Goal: Find specific page/section: Find specific page/section

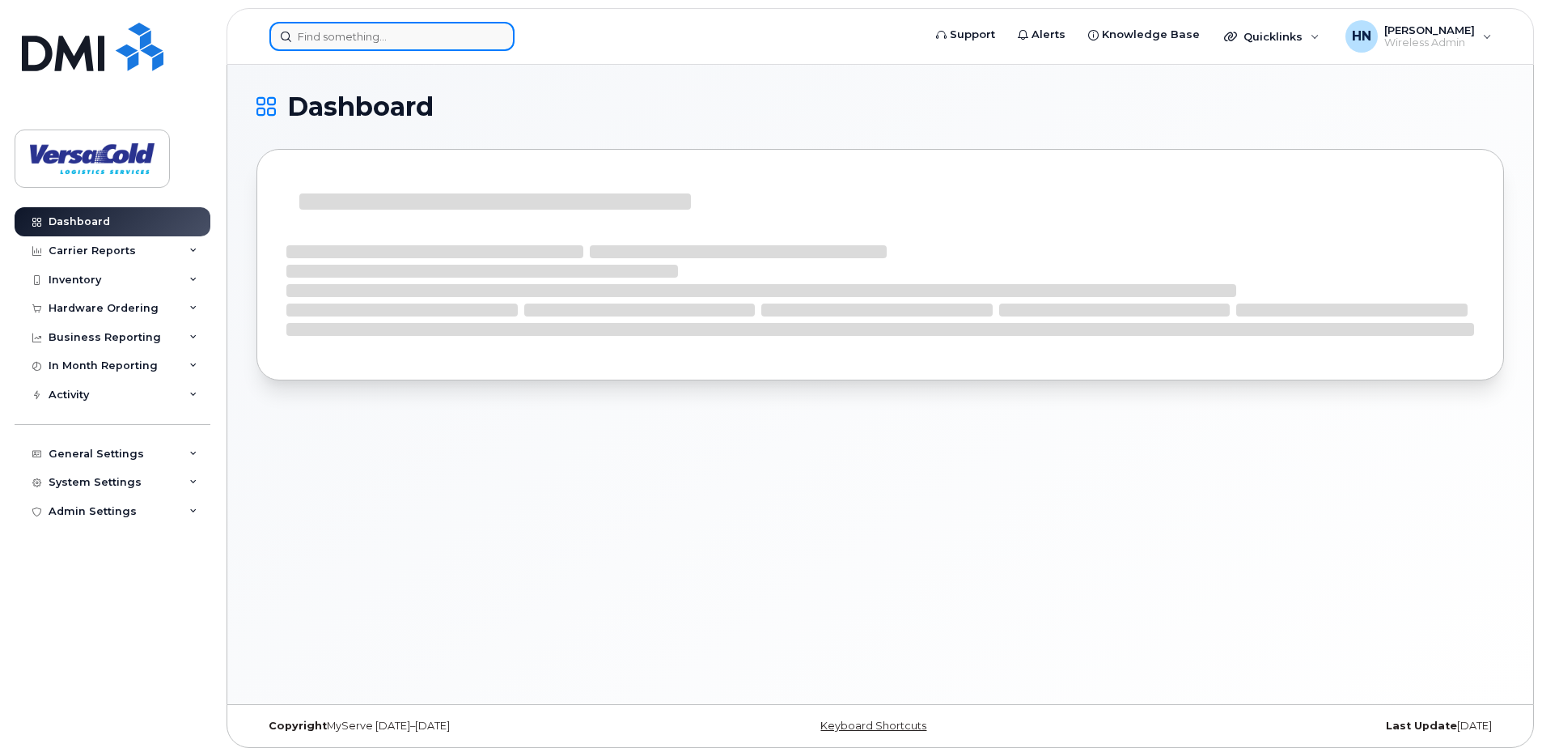
click at [324, 41] on input at bounding box center [391, 36] width 245 height 29
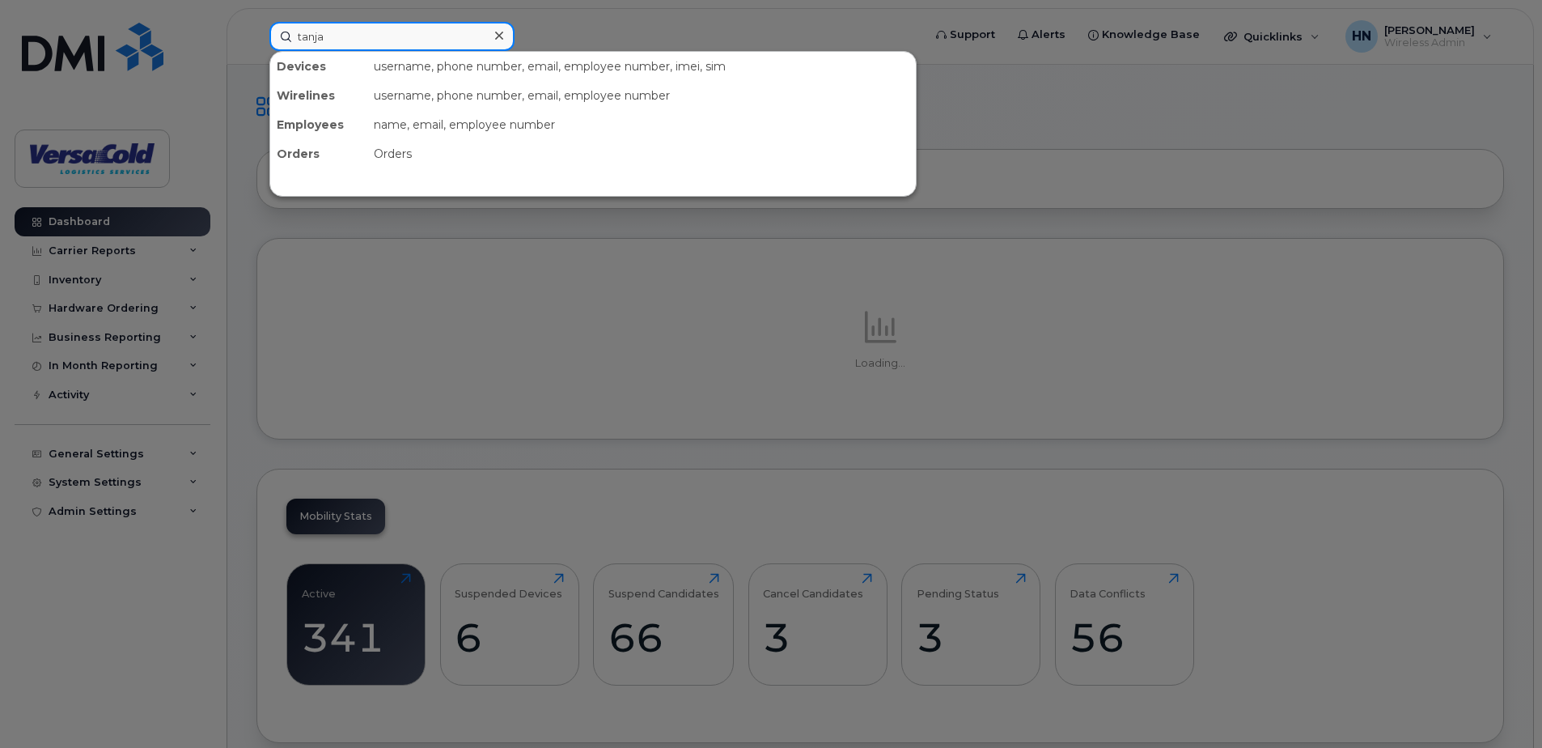
type input "tanja"
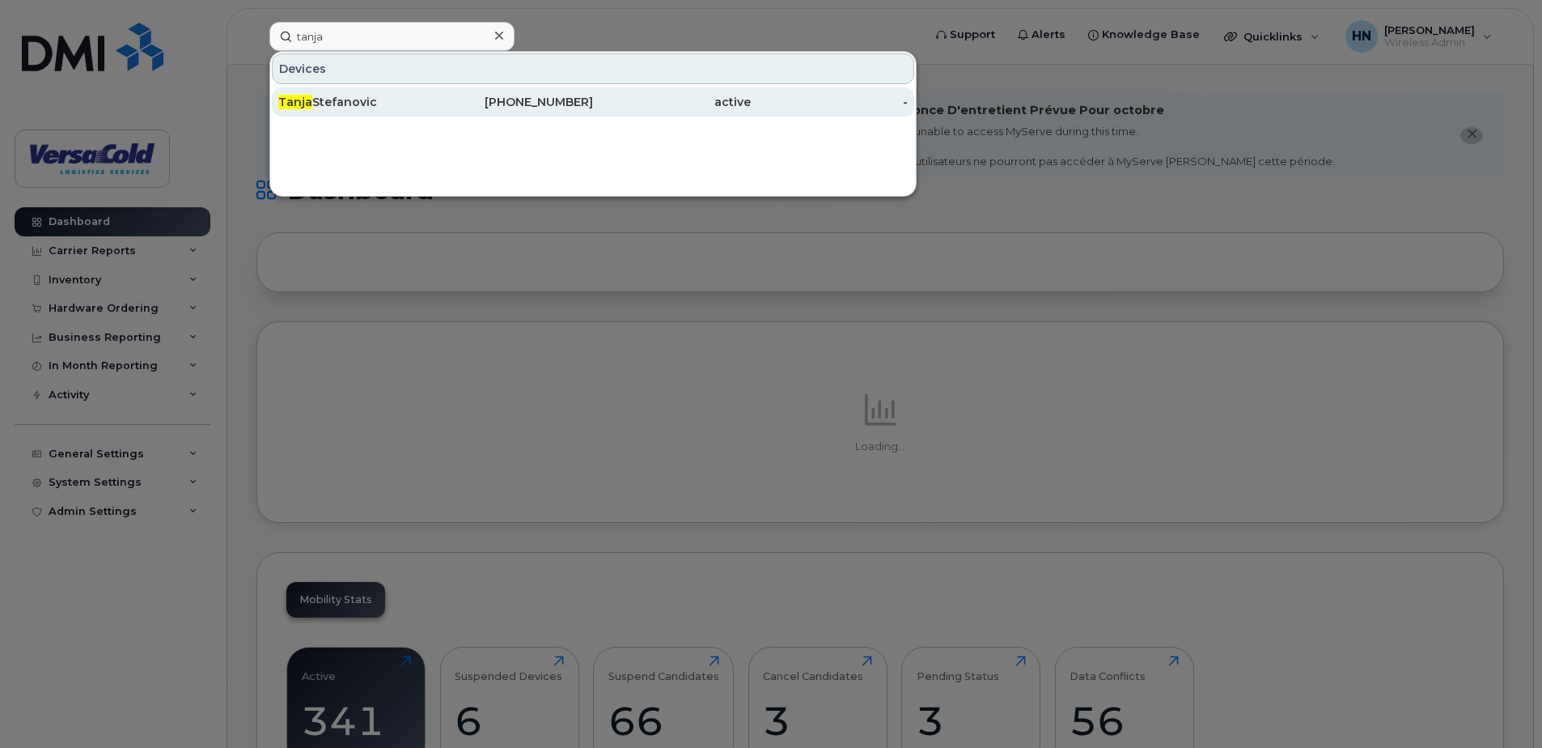
click at [346, 100] on div "[PERSON_NAME]" at bounding box center [357, 102] width 158 height 16
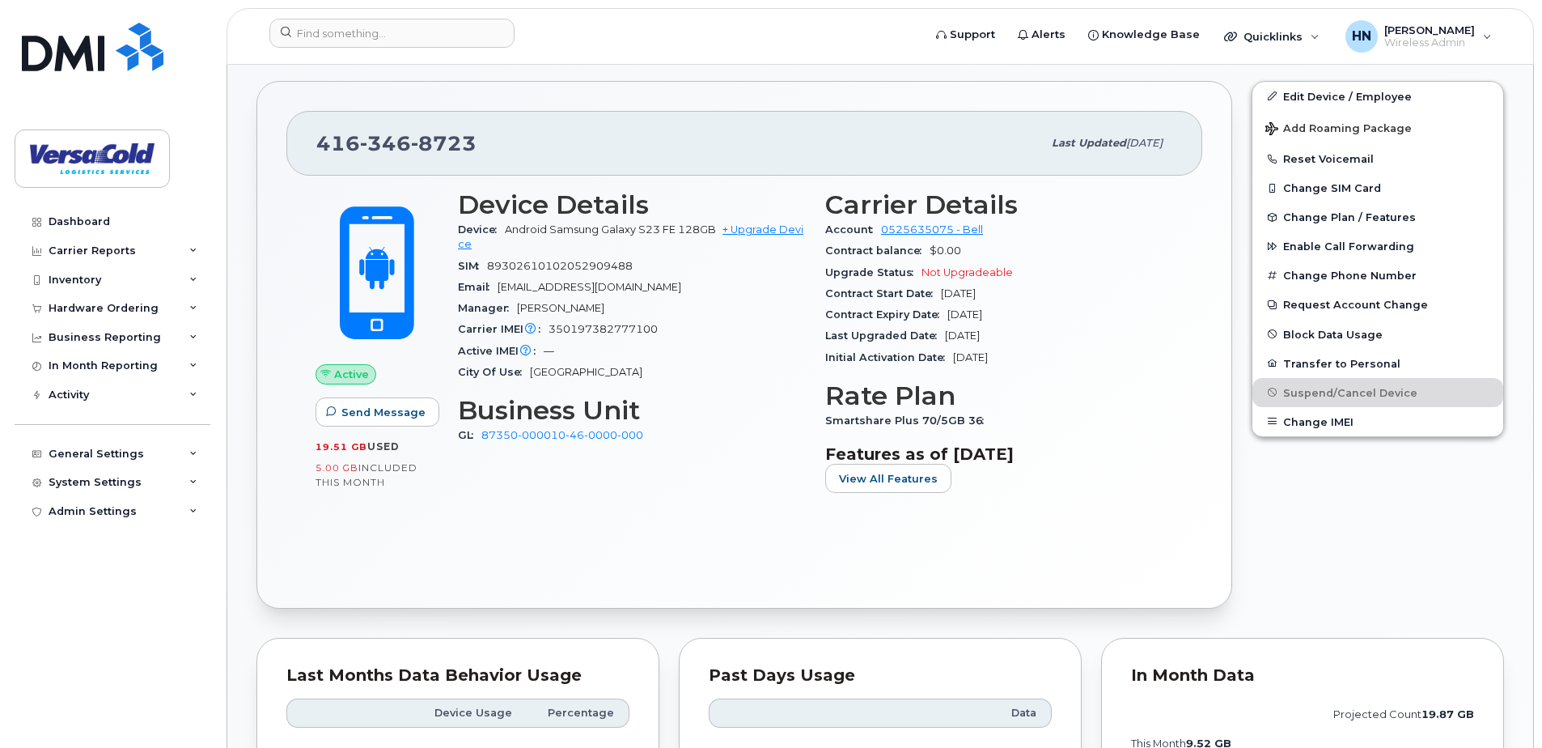
scroll to position [486, 0]
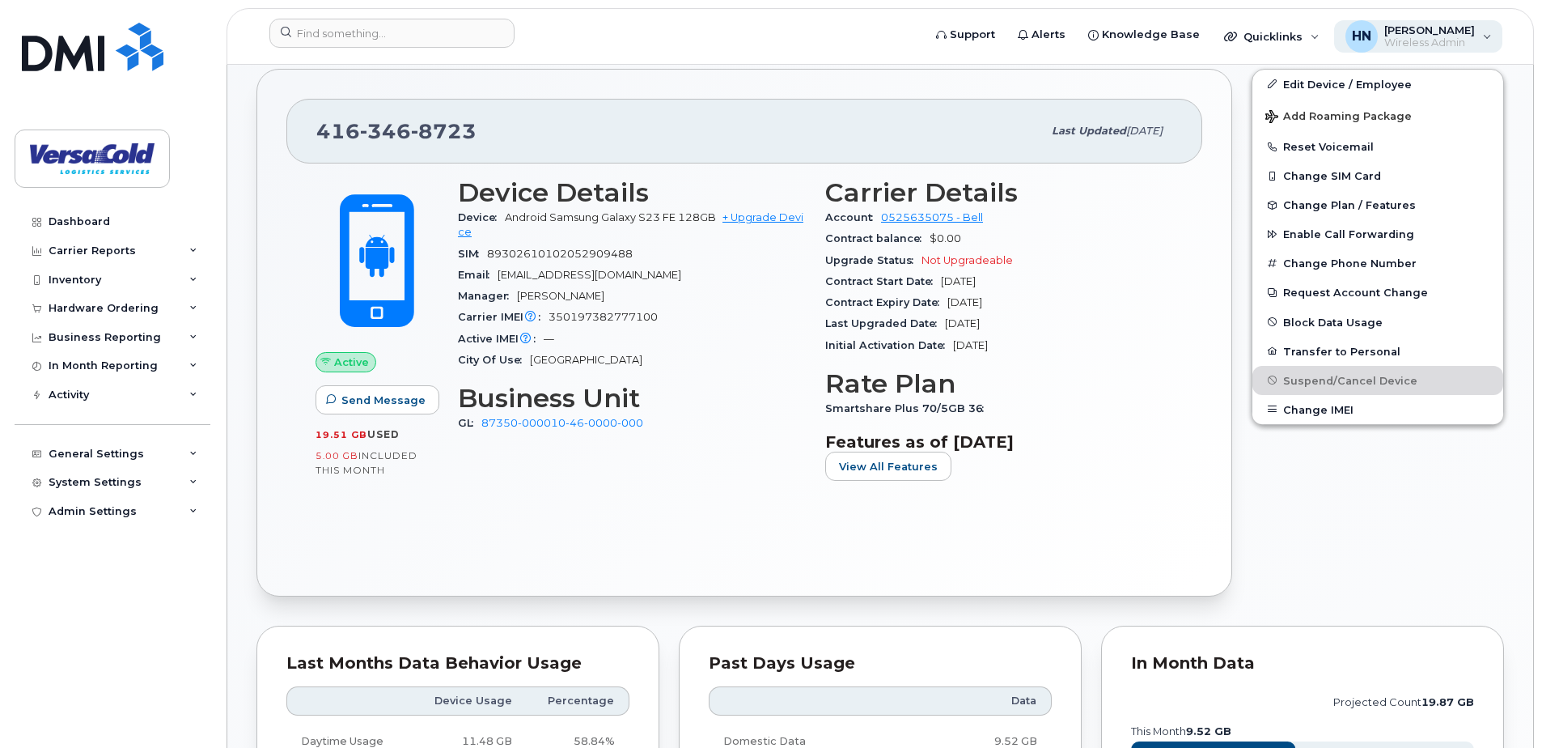
click at [1465, 41] on span "Wireless Admin" at bounding box center [1429, 42] width 91 height 13
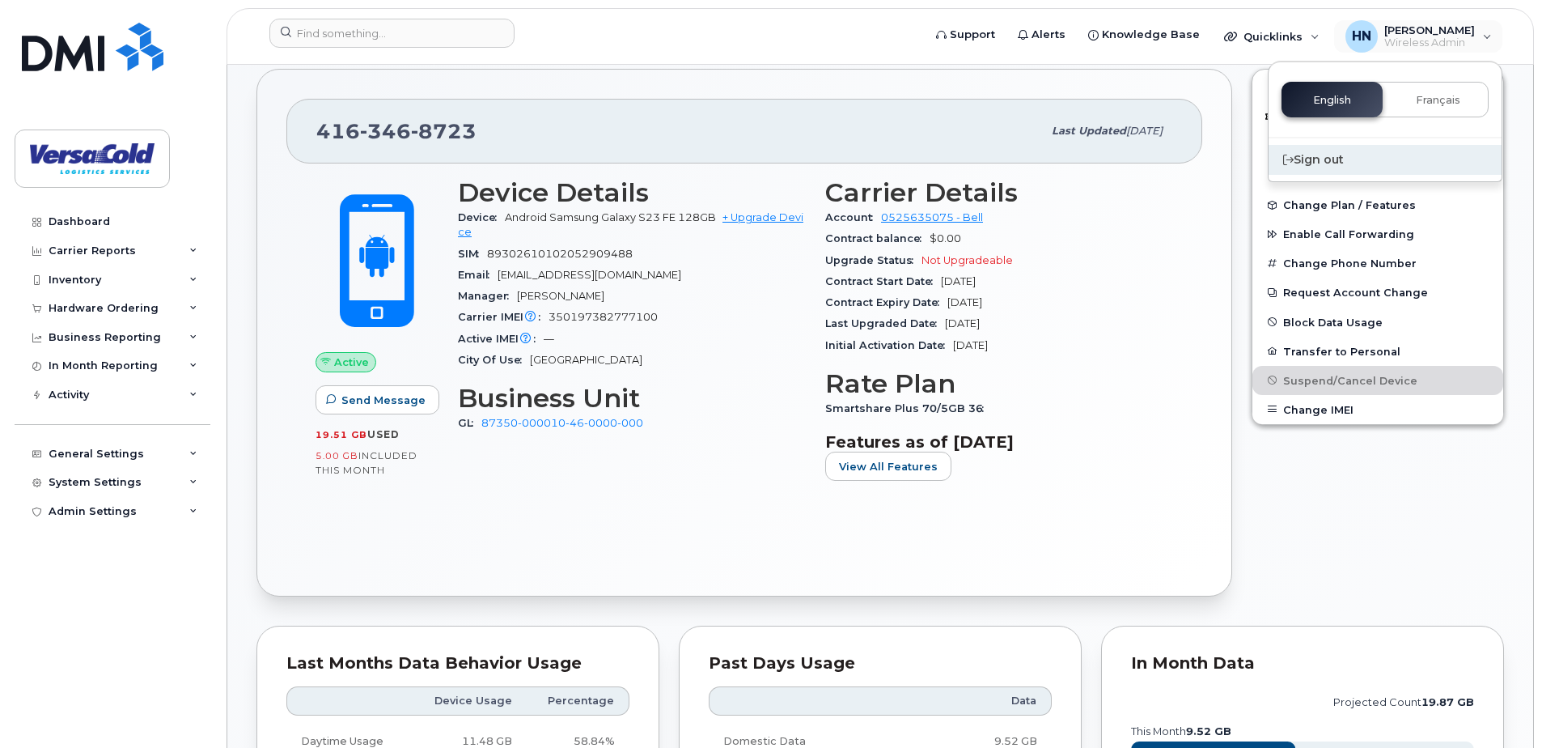
click at [1333, 166] on div "Sign out" at bounding box center [1385, 160] width 233 height 30
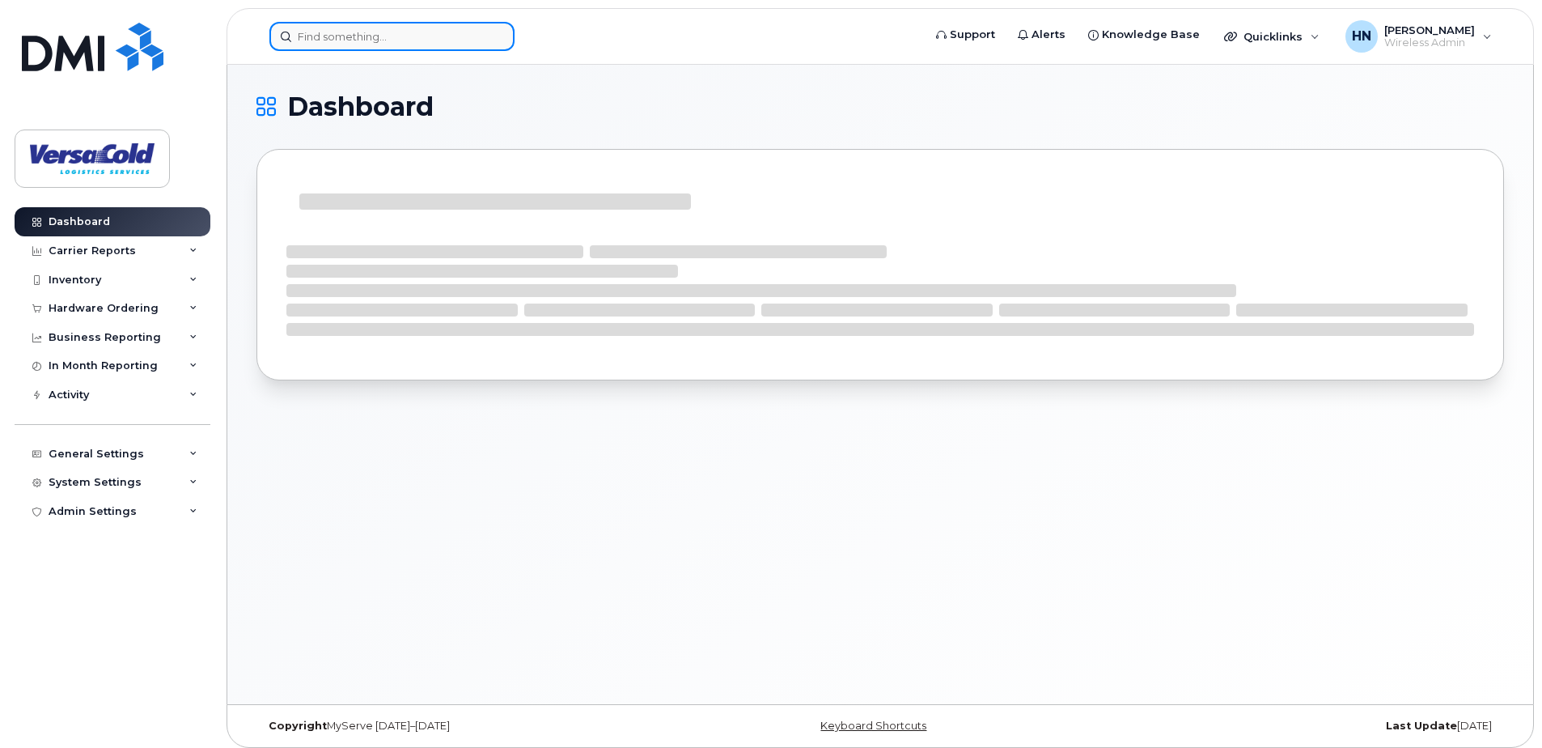
click at [353, 39] on input at bounding box center [391, 36] width 245 height 29
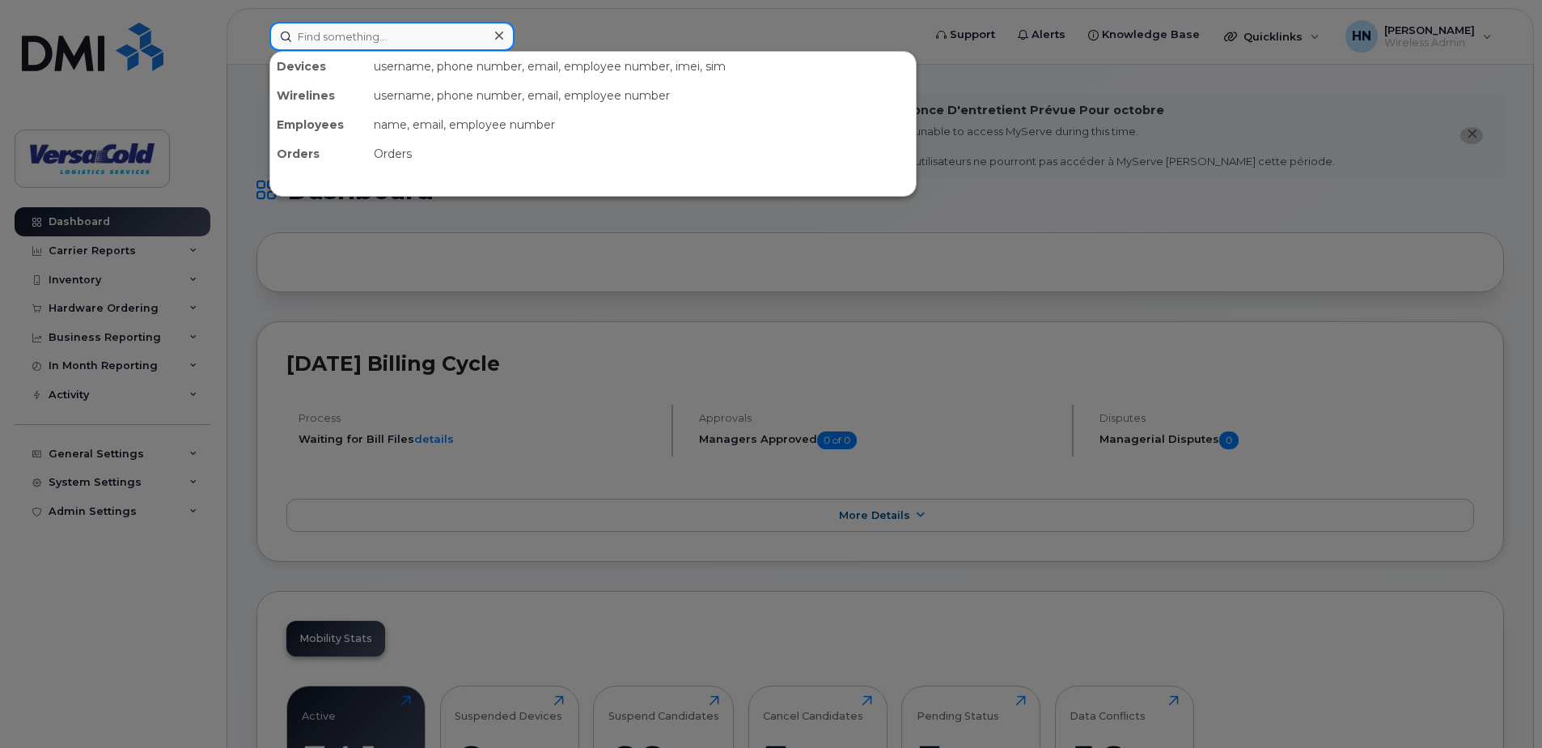
type input "tanja"
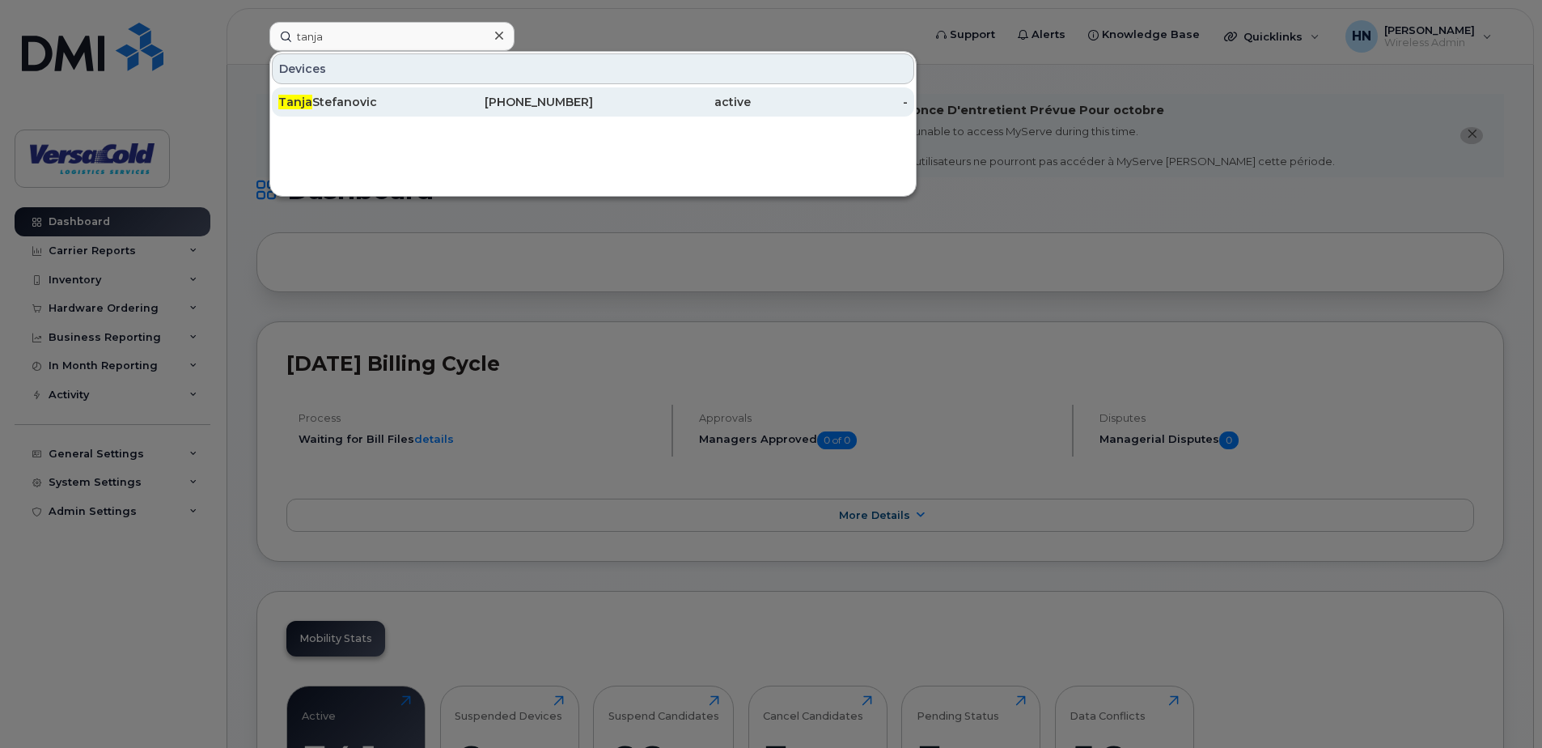
click at [344, 103] on div "Tanja Stefanovic" at bounding box center [357, 102] width 158 height 16
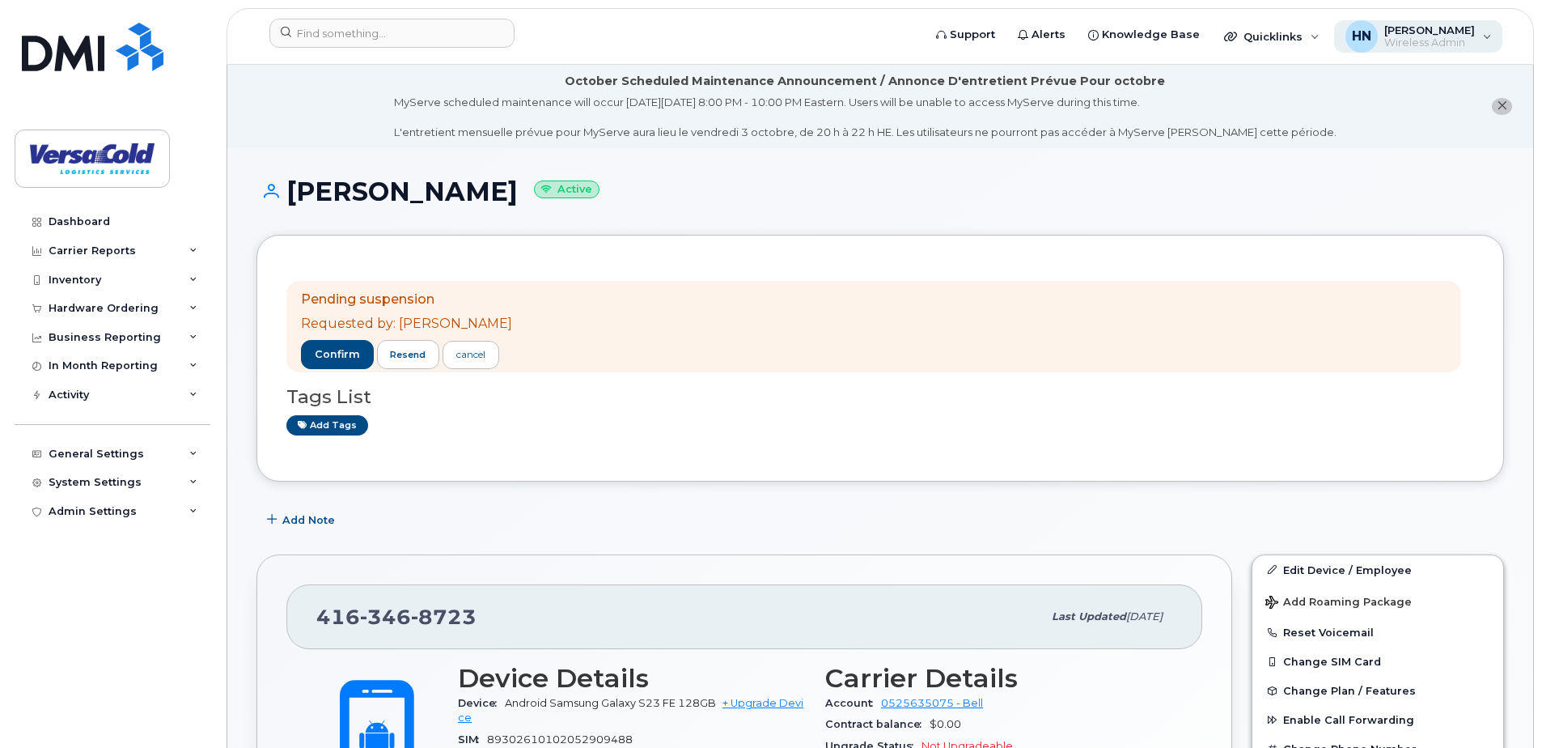
click at [1456, 32] on span "[PERSON_NAME]" at bounding box center [1429, 29] width 91 height 13
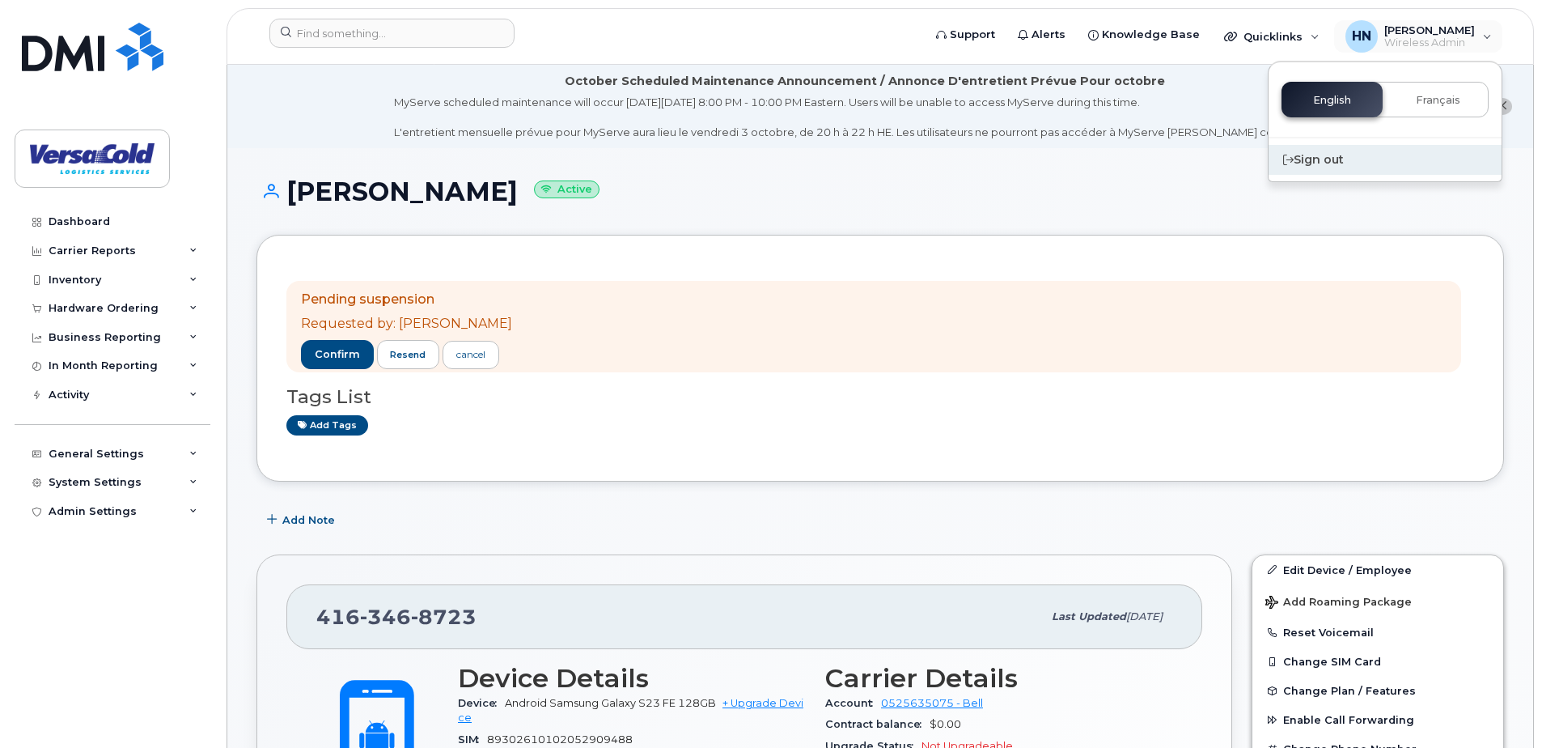
click at [1310, 166] on div "Sign out" at bounding box center [1385, 160] width 233 height 30
